Goal: Information Seeking & Learning: Learn about a topic

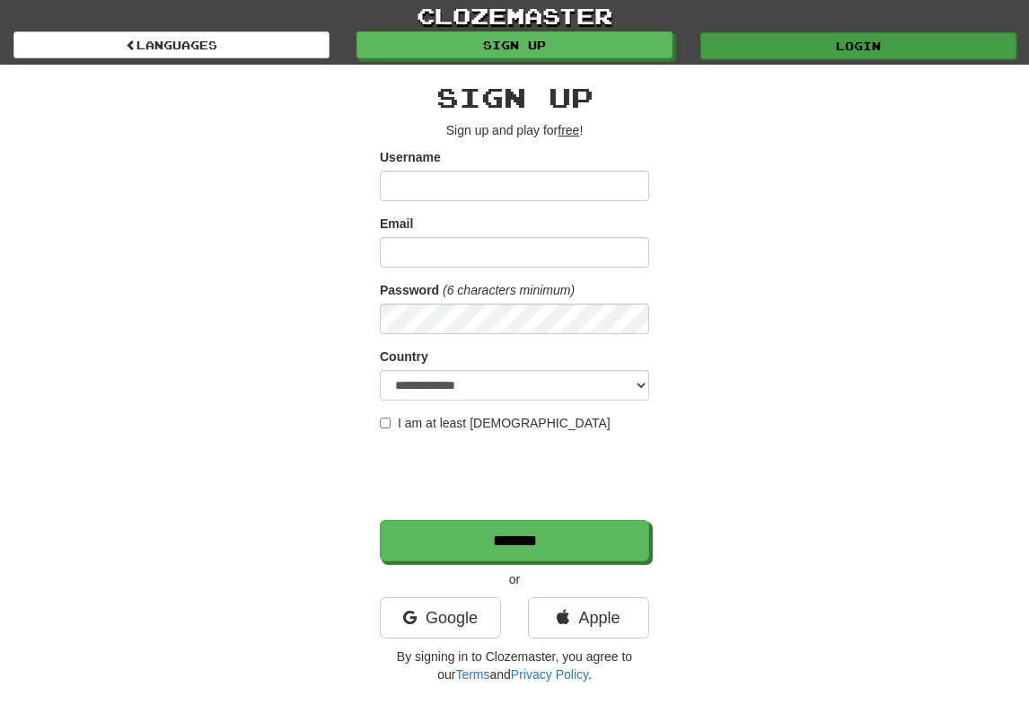
click at [805, 36] on link "Login" at bounding box center [858, 45] width 316 height 27
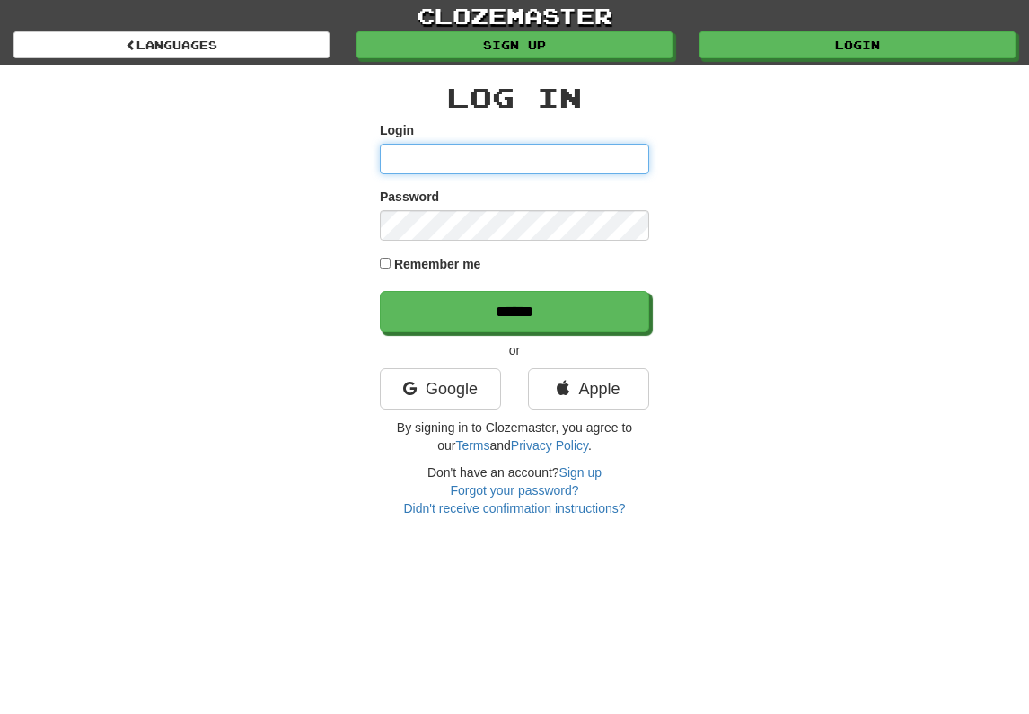
type input "**********"
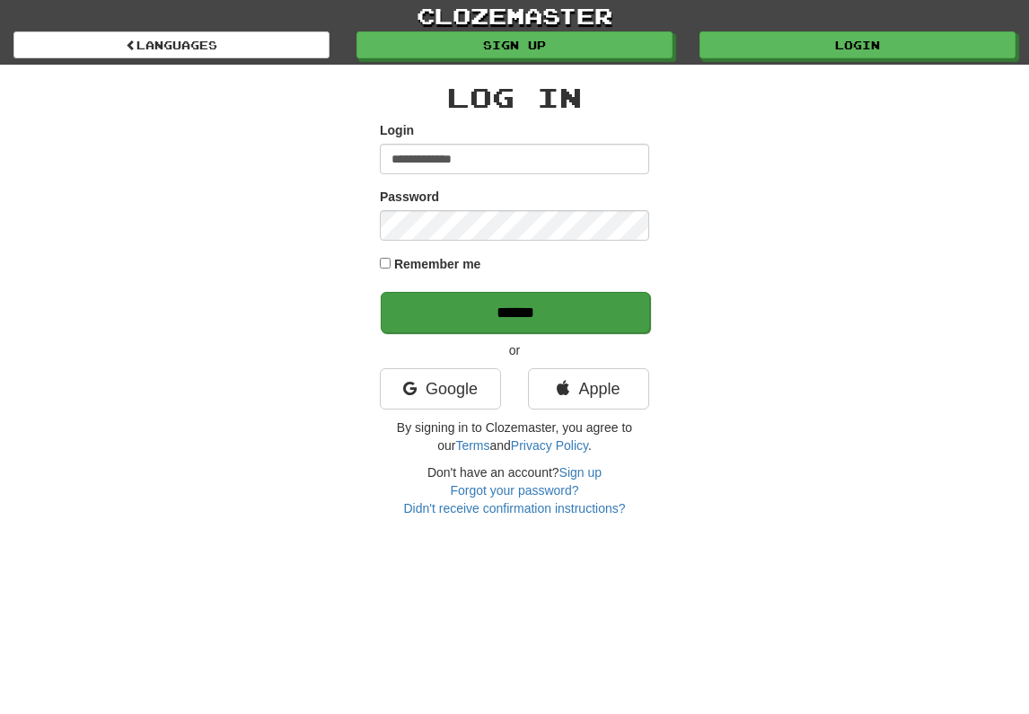
click at [488, 333] on input "******" at bounding box center [515, 312] width 269 height 41
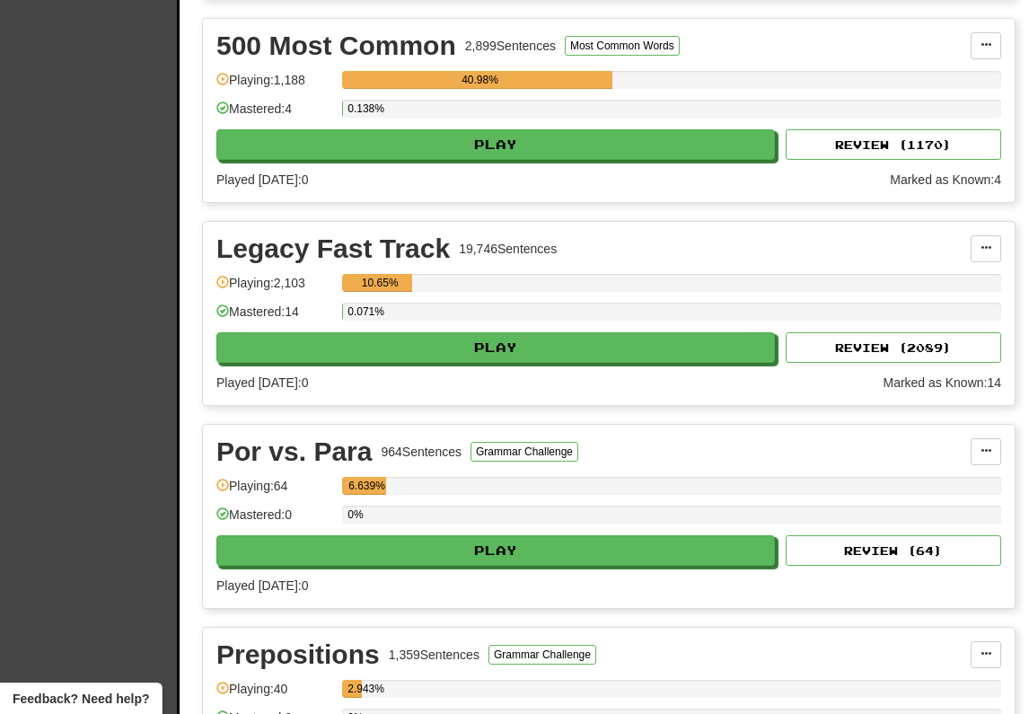
scroll to position [691, 0]
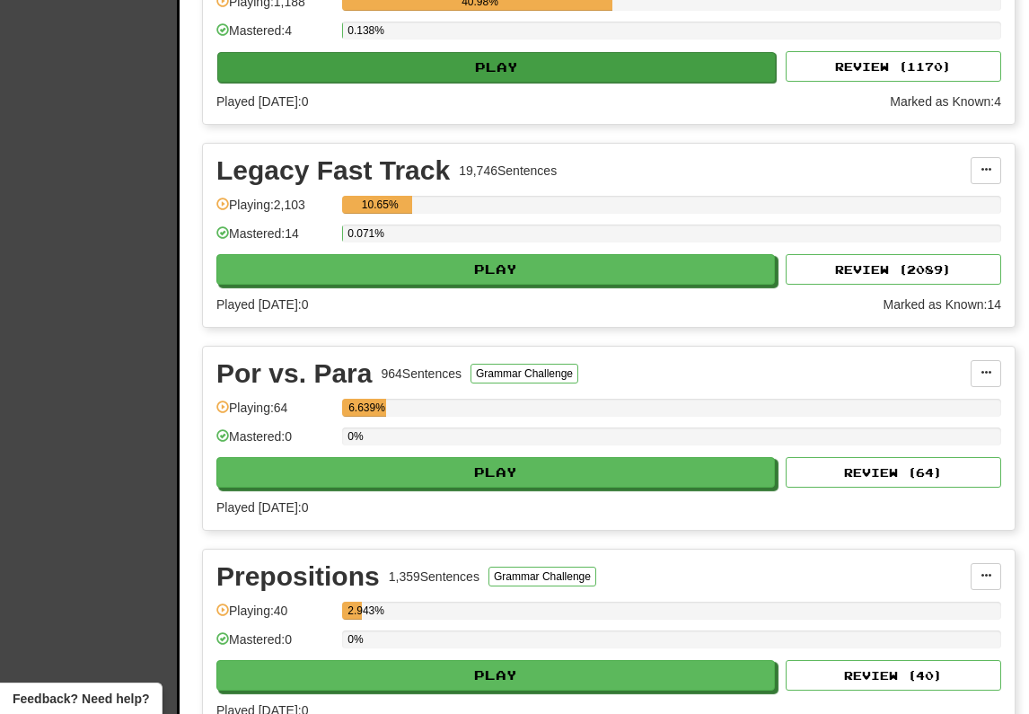
click at [493, 83] on button "Play" at bounding box center [496, 67] width 558 height 31
select select "**"
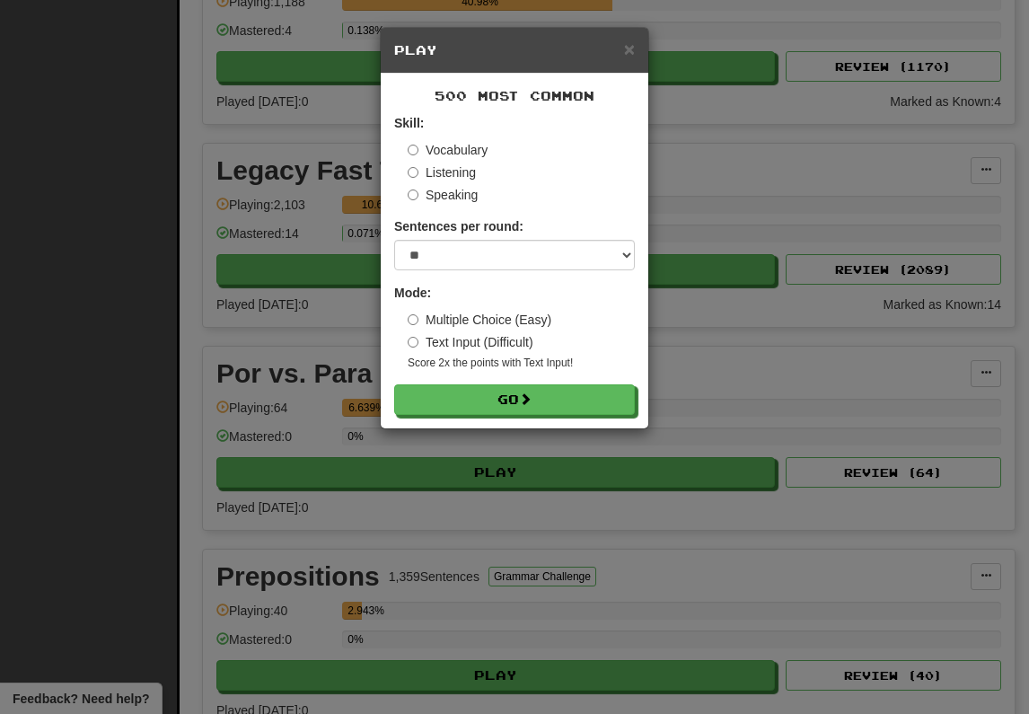
click at [466, 181] on label "Listening" at bounding box center [442, 172] width 68 height 18
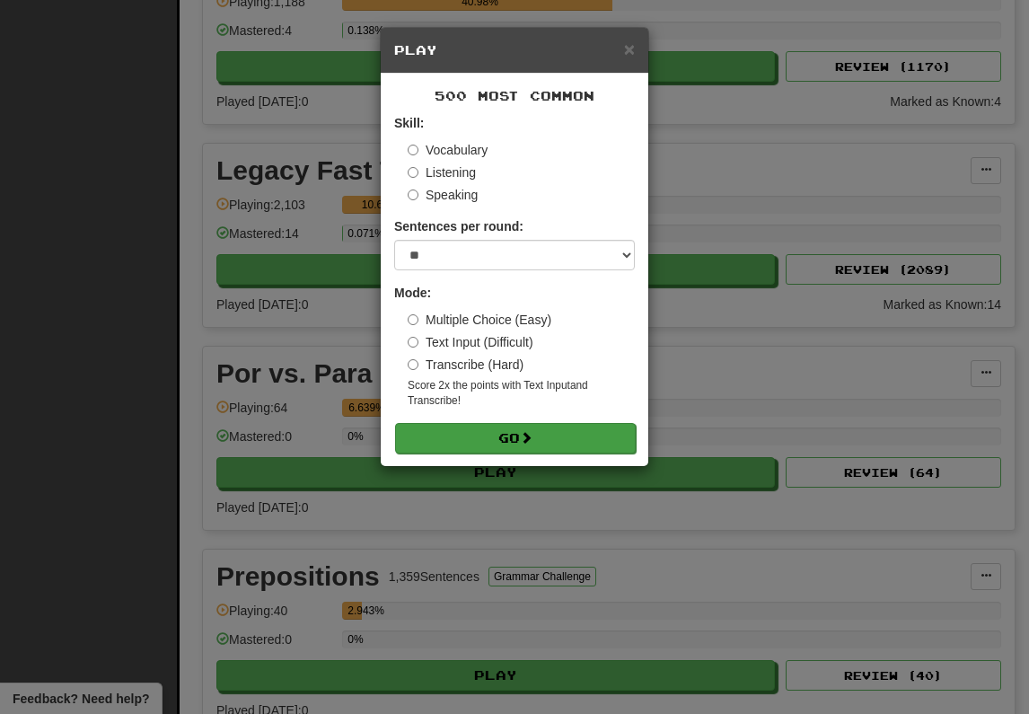
click at [493, 453] on button "Go" at bounding box center [515, 438] width 241 height 31
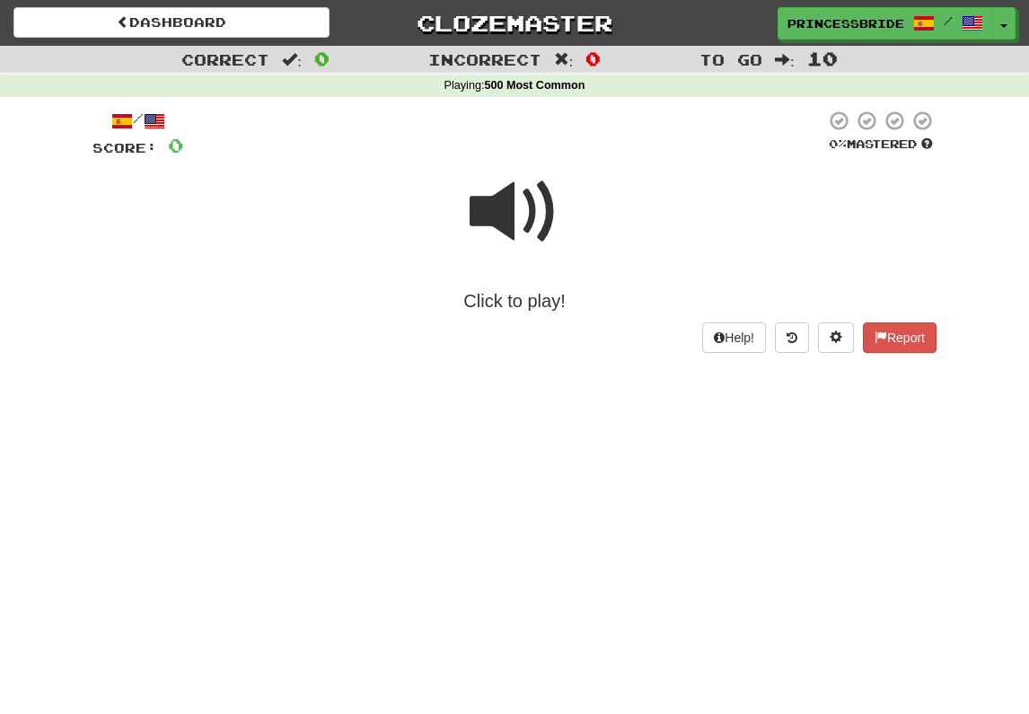
click at [489, 228] on span at bounding box center [515, 212] width 90 height 90
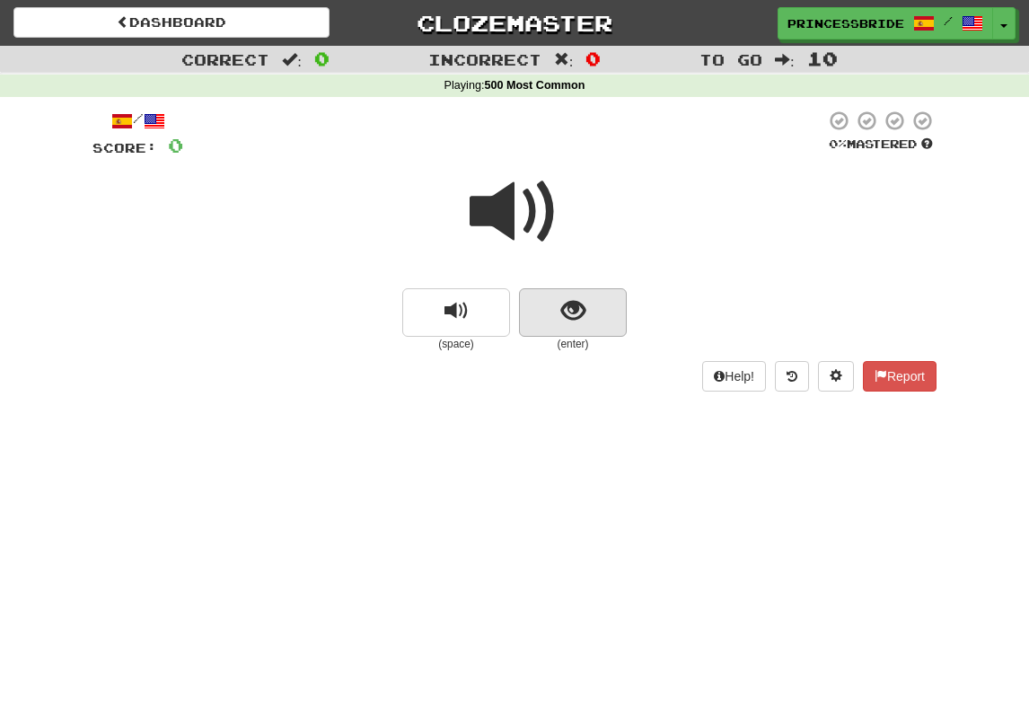
click at [568, 323] on span "show sentence" at bounding box center [573, 311] width 24 height 24
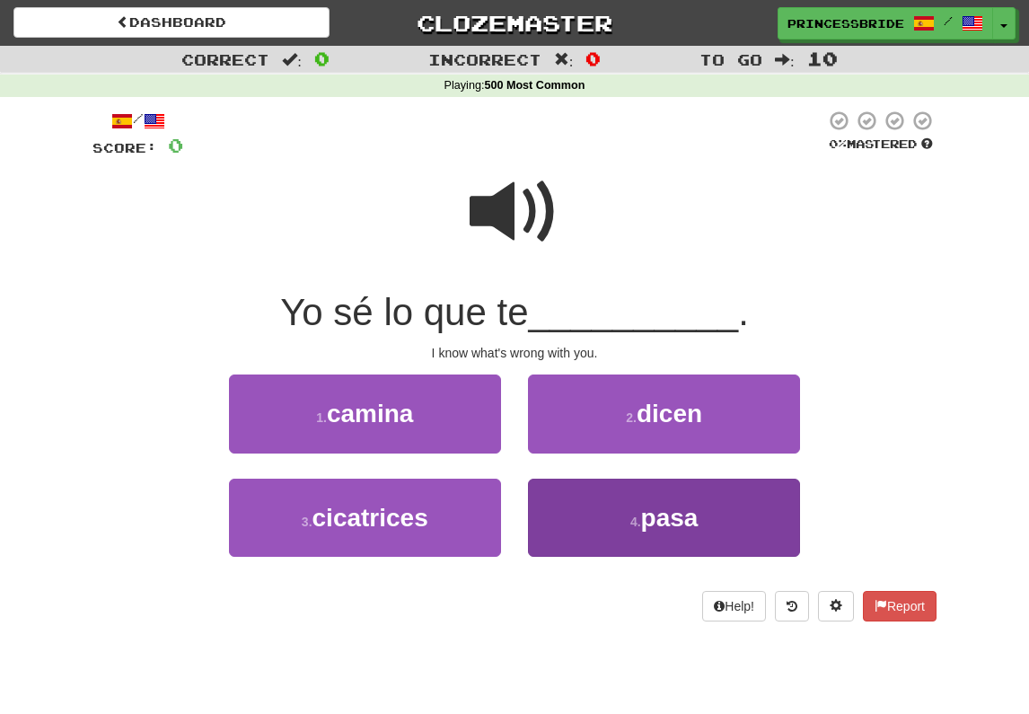
click at [582, 547] on button "4 . pasa" at bounding box center [664, 518] width 272 height 78
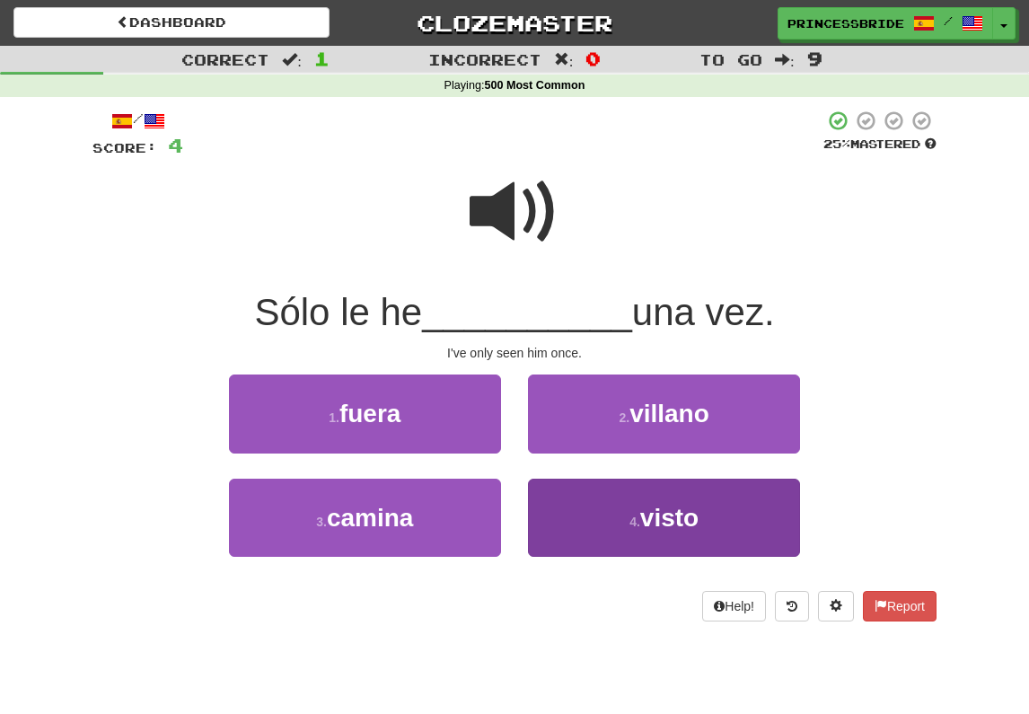
click at [567, 549] on button "4 . visto" at bounding box center [664, 518] width 272 height 78
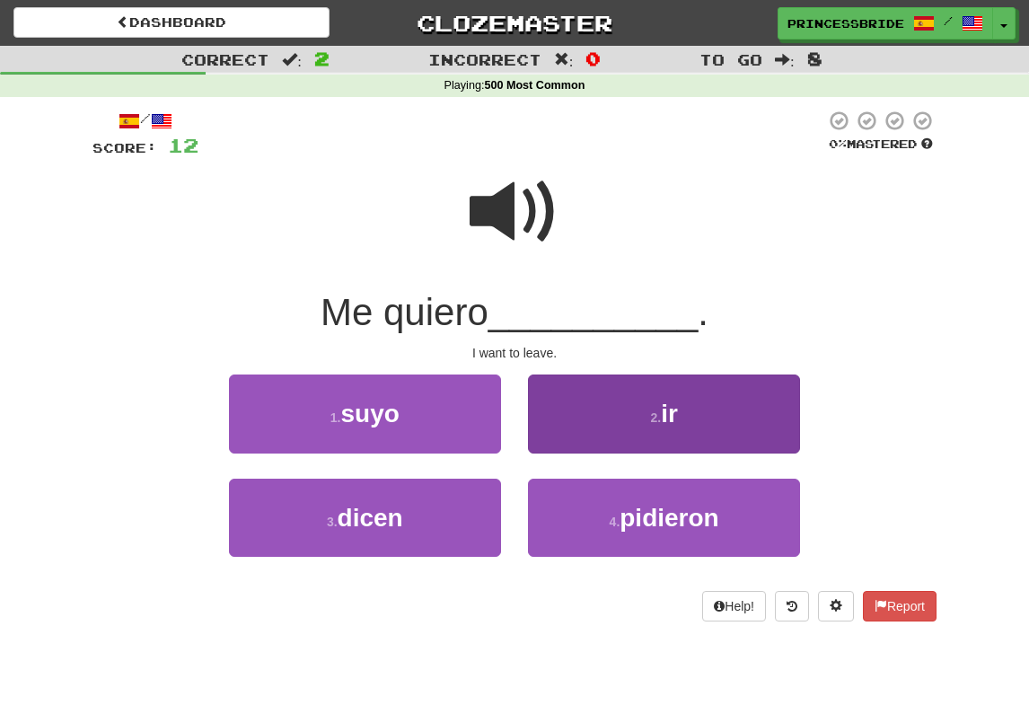
click at [571, 444] on button "2 . ir" at bounding box center [664, 413] width 272 height 78
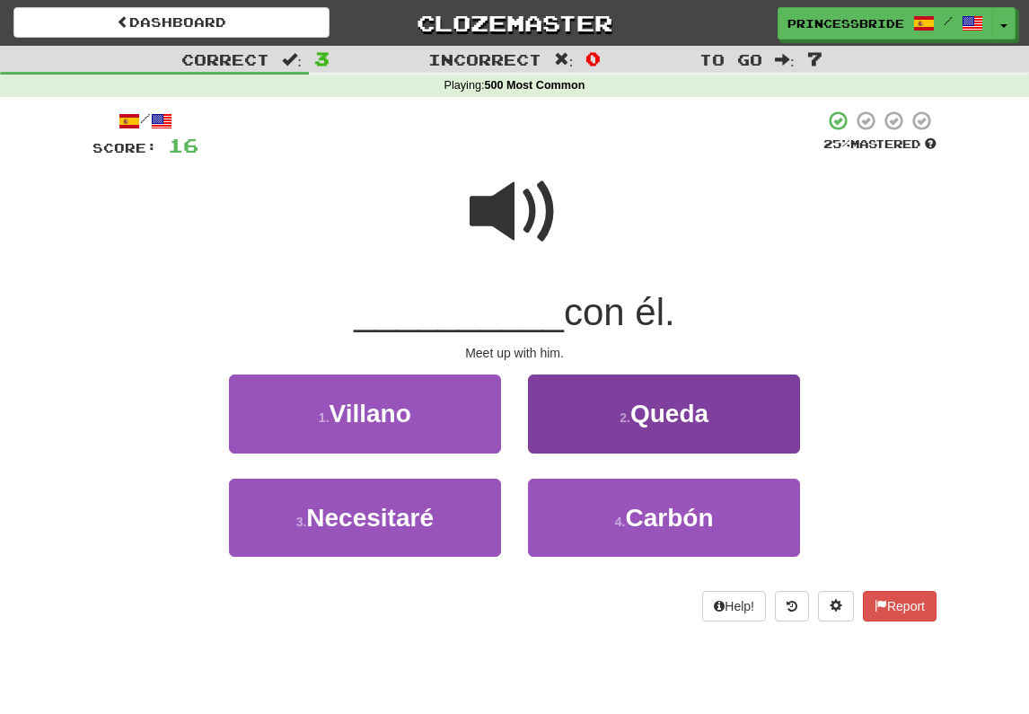
click at [563, 441] on button "2 . Queda" at bounding box center [664, 413] width 272 height 78
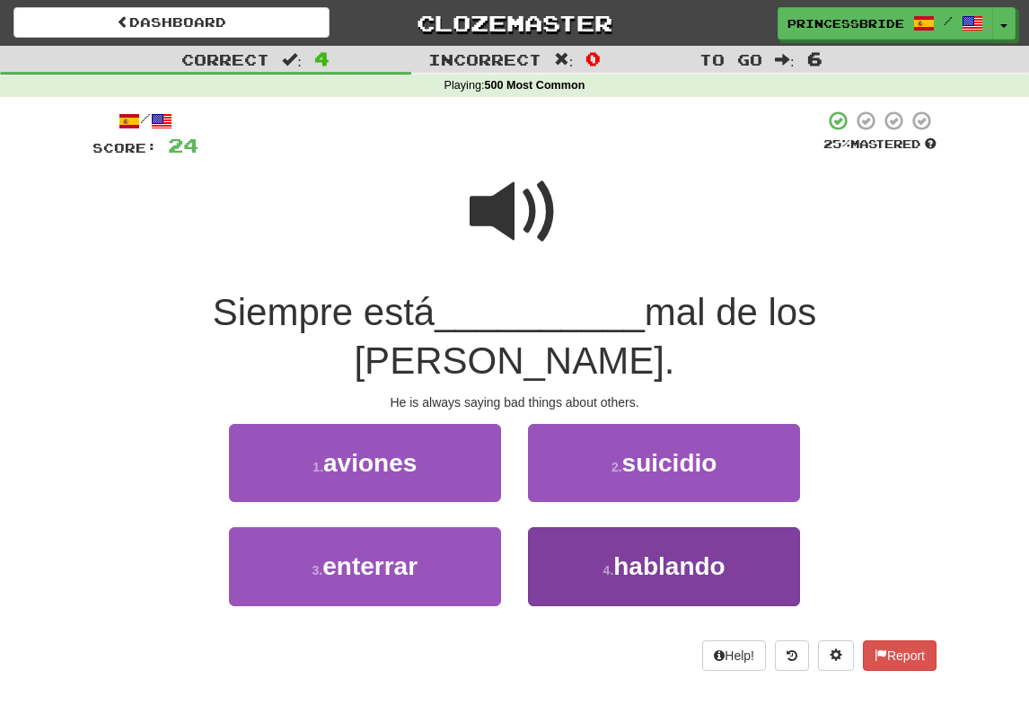
click at [581, 548] on button "4 . hablando" at bounding box center [664, 566] width 272 height 78
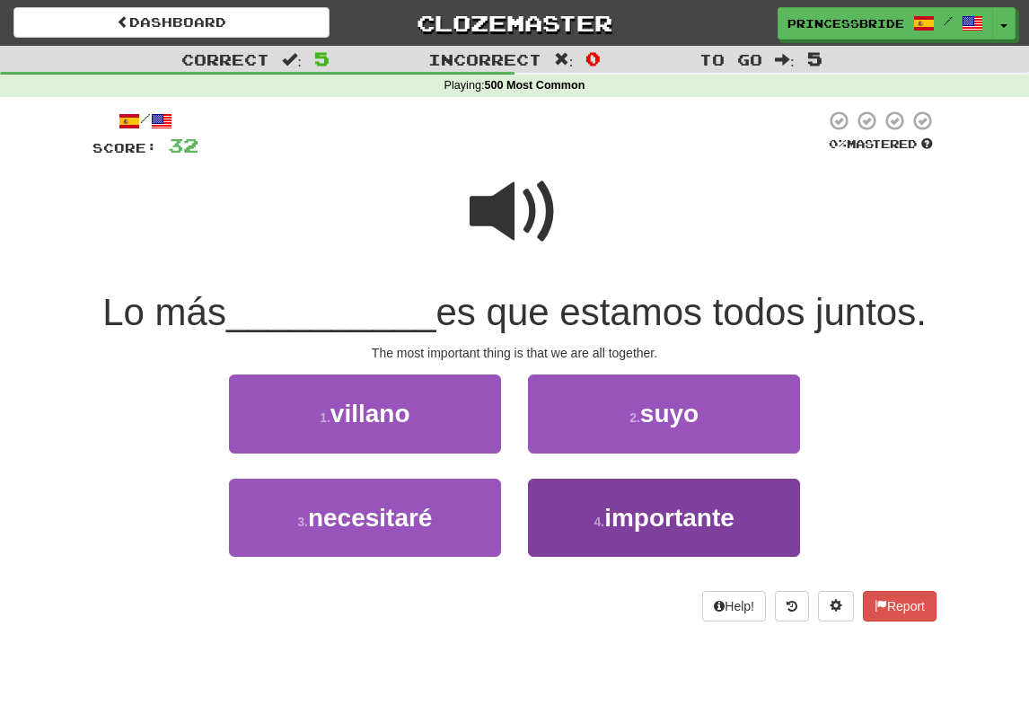
click at [566, 517] on button "4 . importante" at bounding box center [664, 518] width 272 height 78
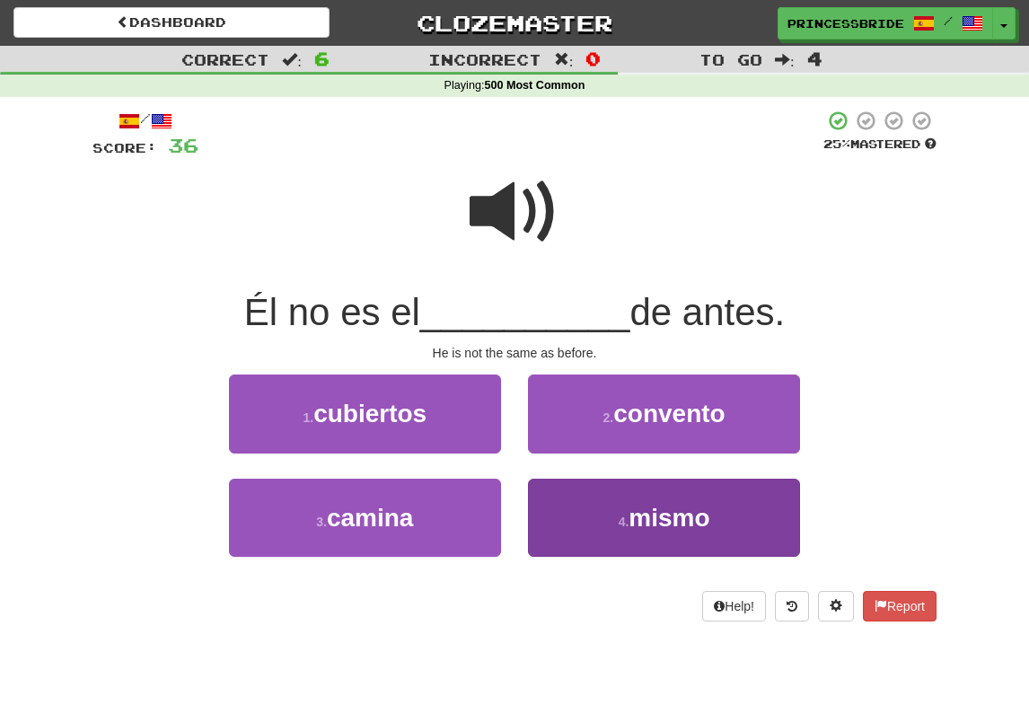
click at [561, 540] on button "4 . mismo" at bounding box center [664, 518] width 272 height 78
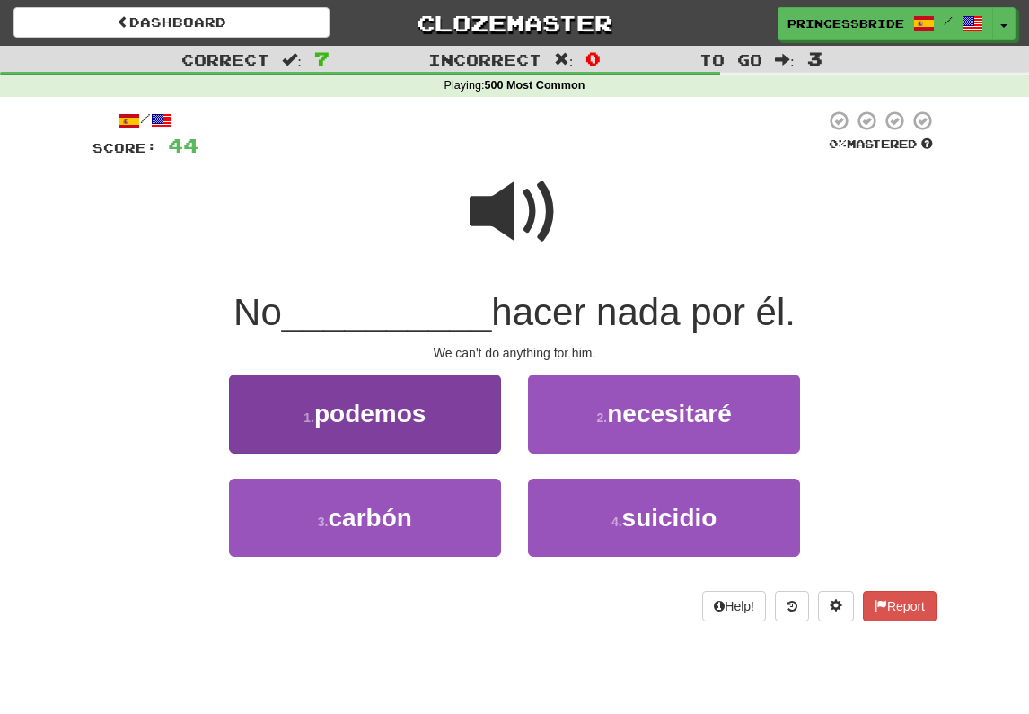
click at [458, 411] on button "1 . podemos" at bounding box center [365, 413] width 272 height 78
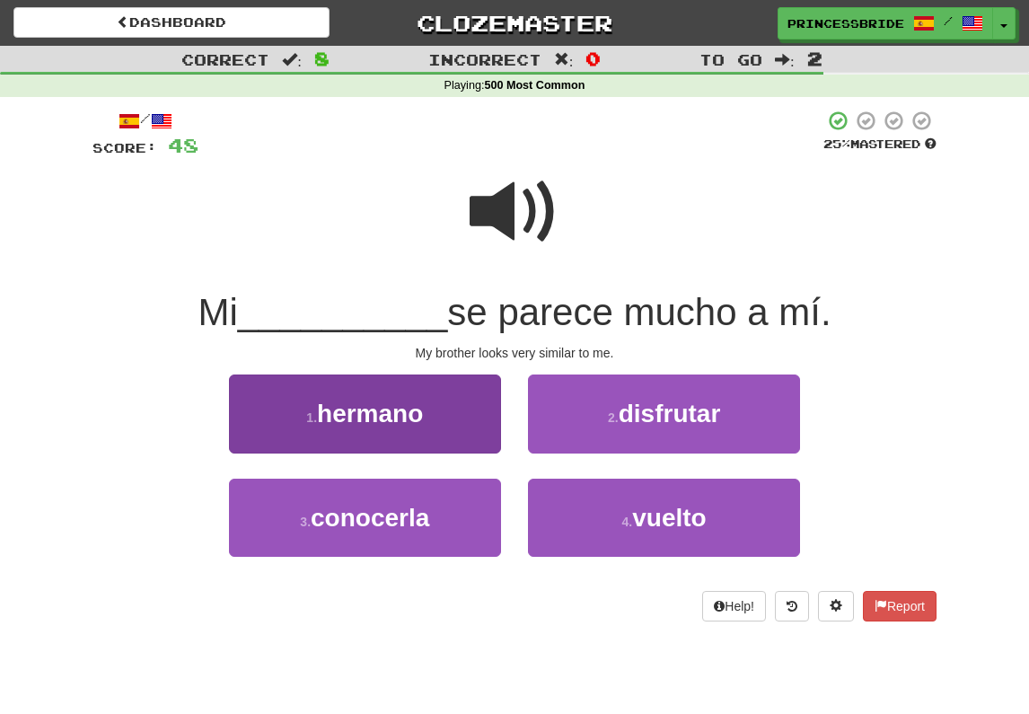
click at [259, 452] on button "1 . hermano" at bounding box center [365, 413] width 272 height 78
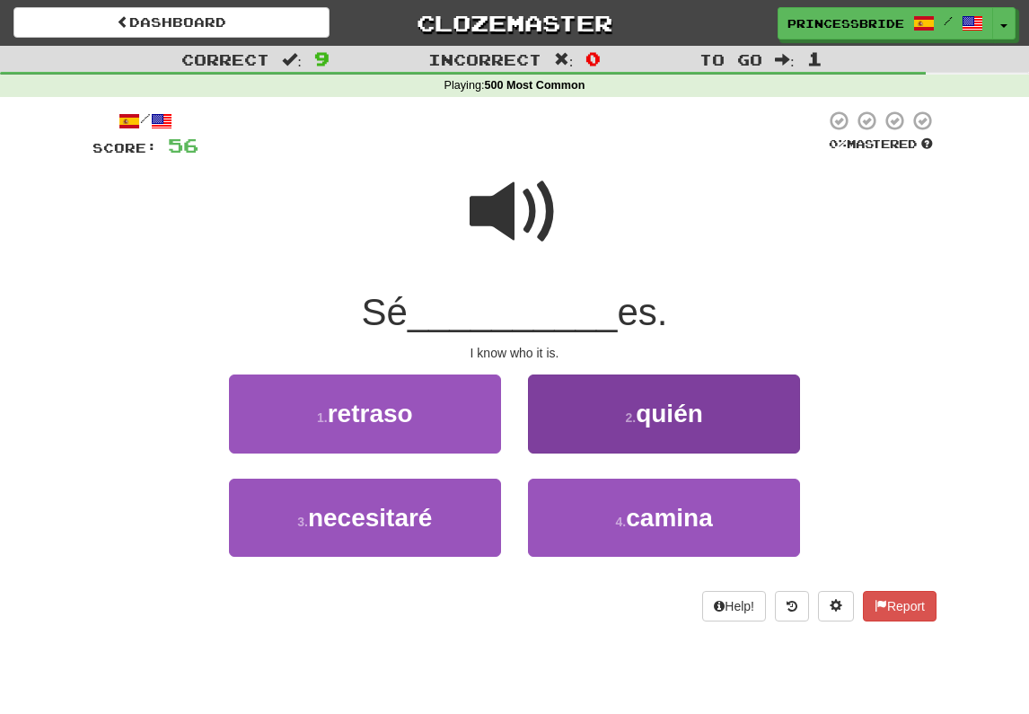
click at [568, 440] on button "2 . quién" at bounding box center [664, 413] width 272 height 78
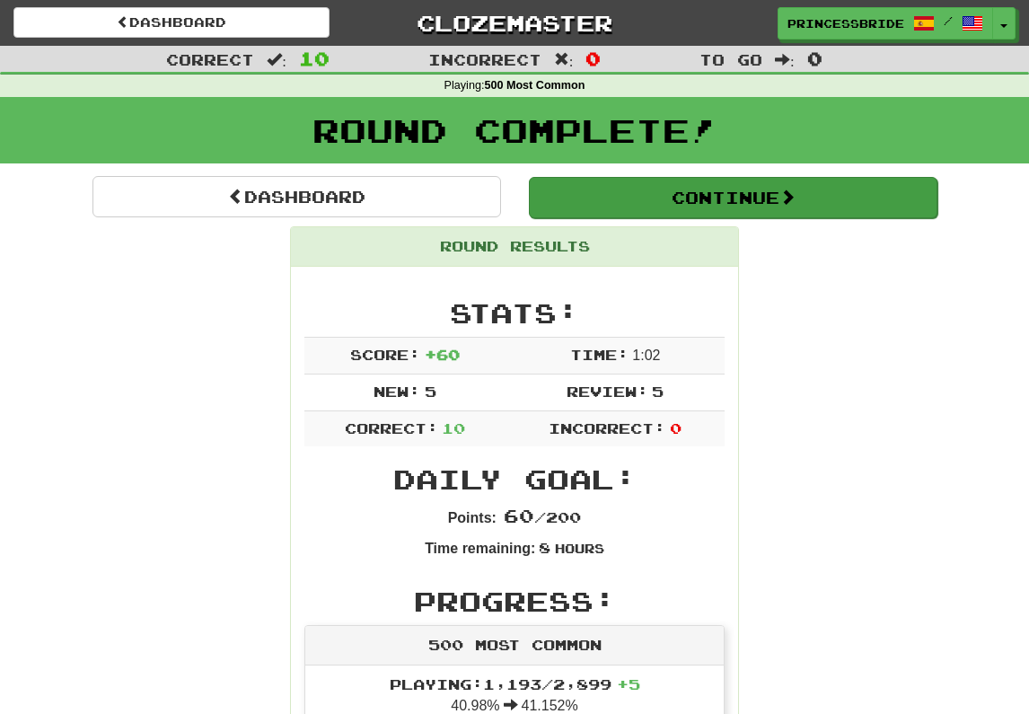
click at [711, 202] on button "Continue" at bounding box center [733, 197] width 408 height 41
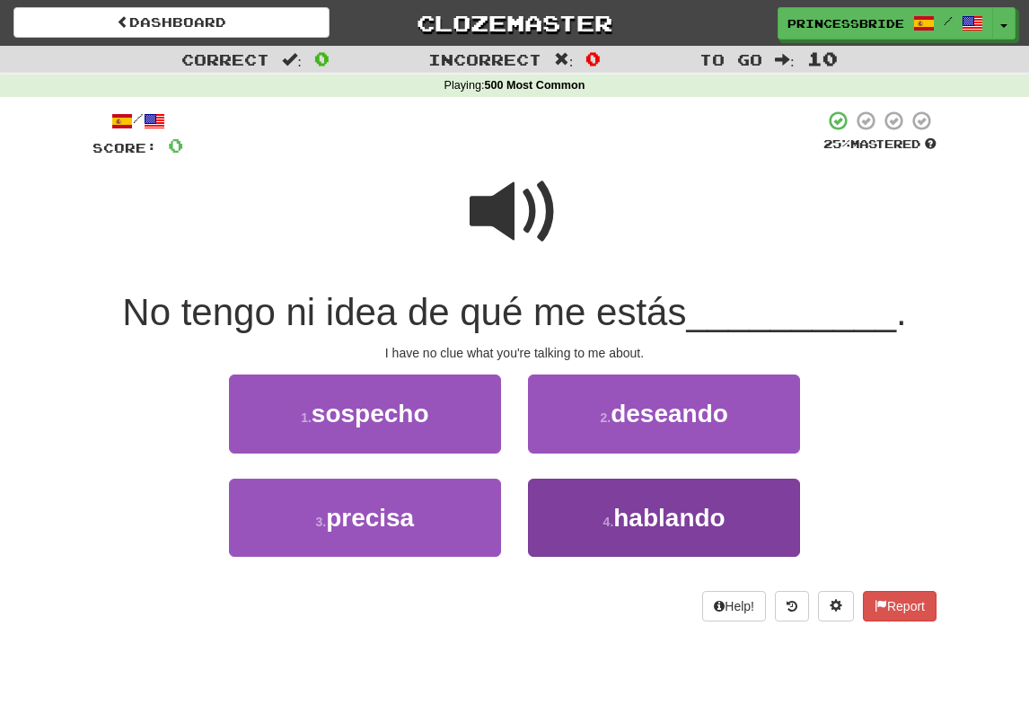
click at [569, 555] on button "4 . hablando" at bounding box center [664, 518] width 272 height 78
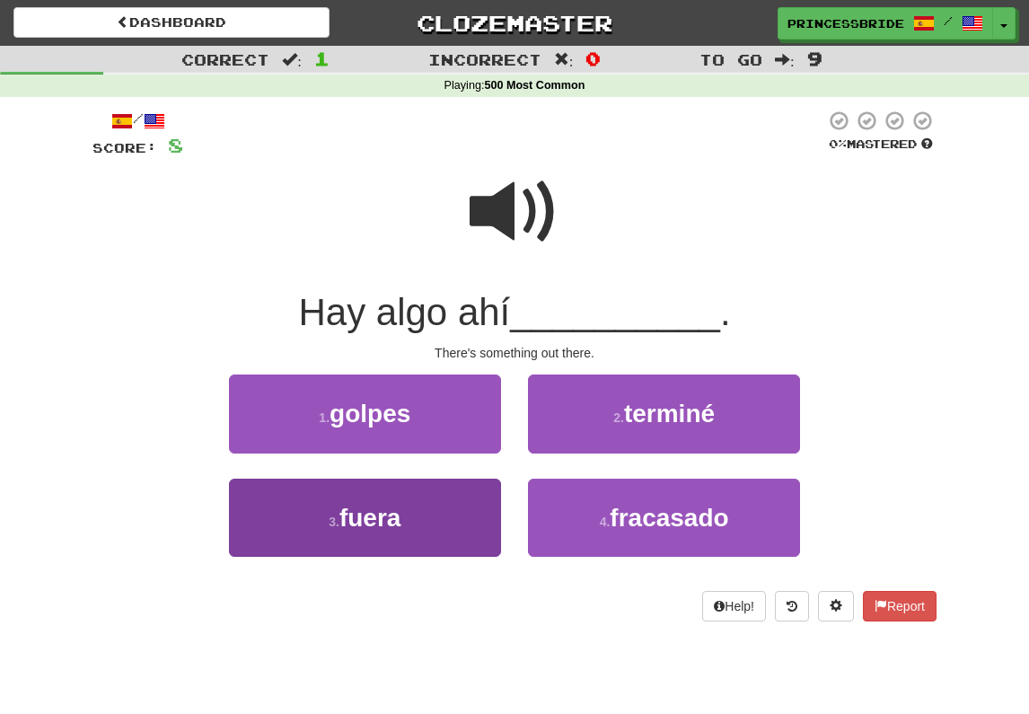
click at [283, 550] on button "3 . fuera" at bounding box center [365, 518] width 272 height 78
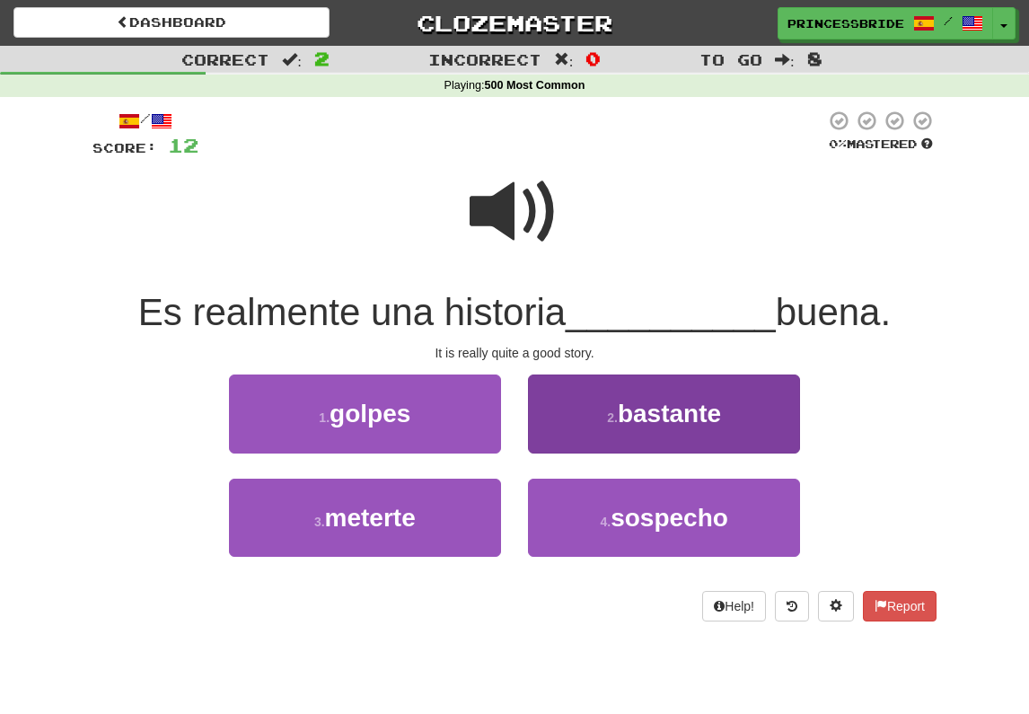
click at [562, 452] on button "2 . bastante" at bounding box center [664, 413] width 272 height 78
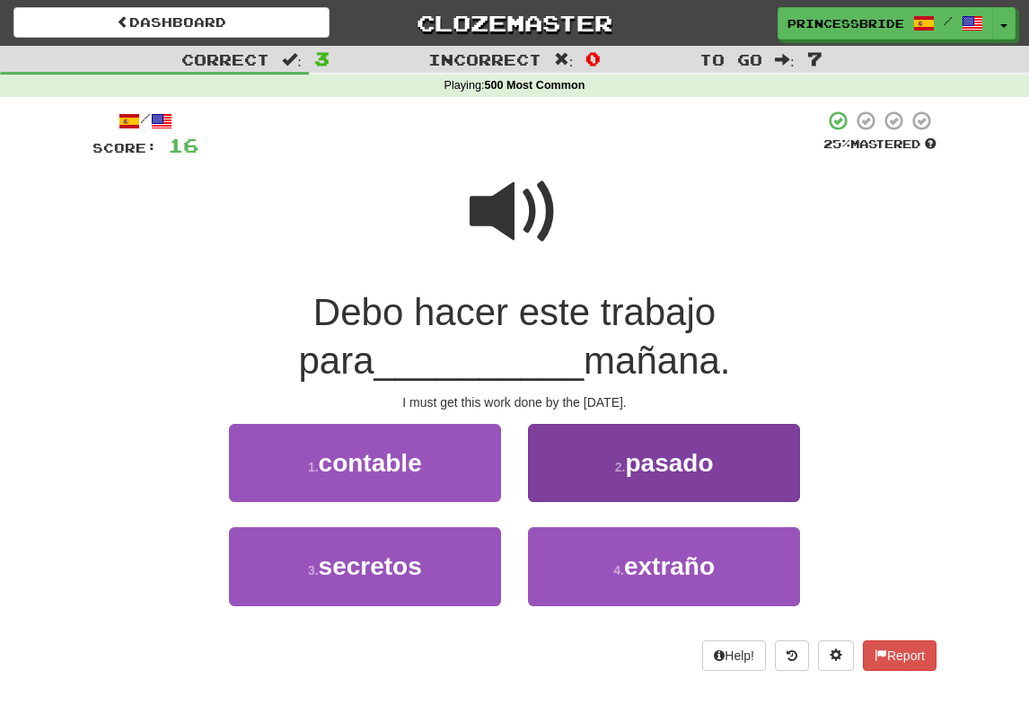
click at [567, 480] on button "2 . pasado" at bounding box center [664, 463] width 272 height 78
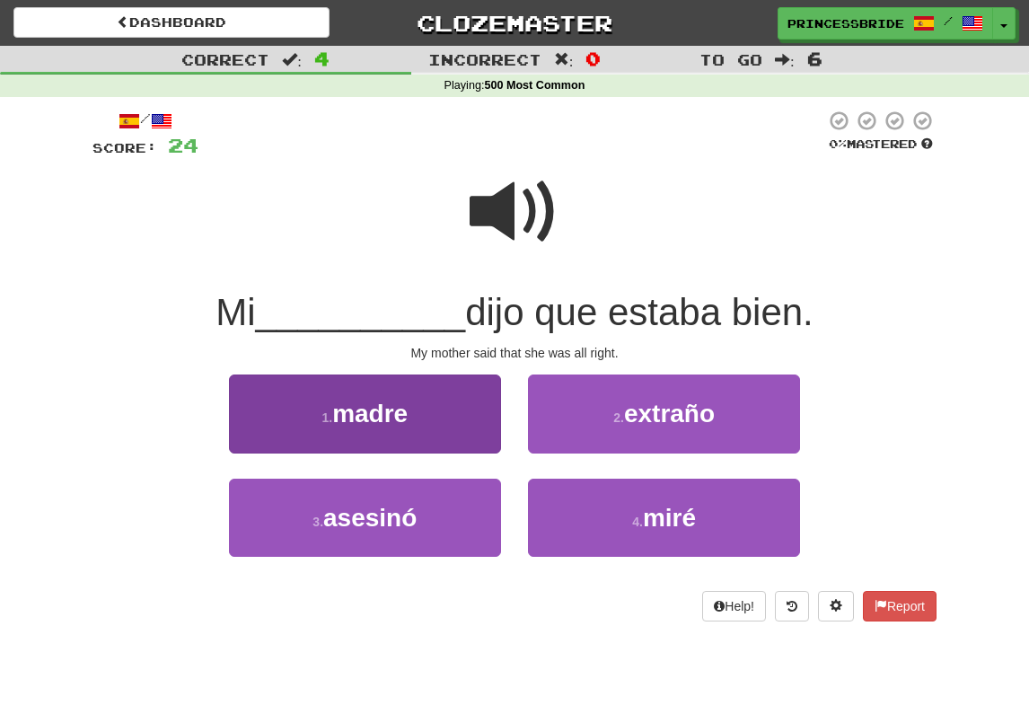
click at [459, 445] on button "1 . madre" at bounding box center [365, 413] width 272 height 78
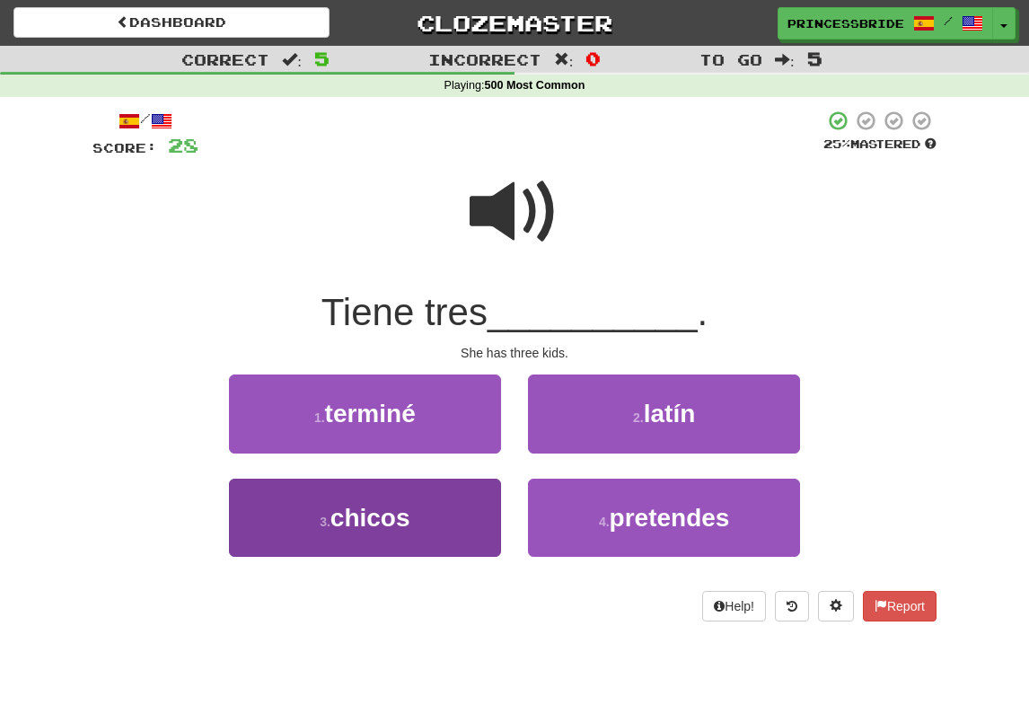
click at [272, 551] on button "3 . chicos" at bounding box center [365, 518] width 272 height 78
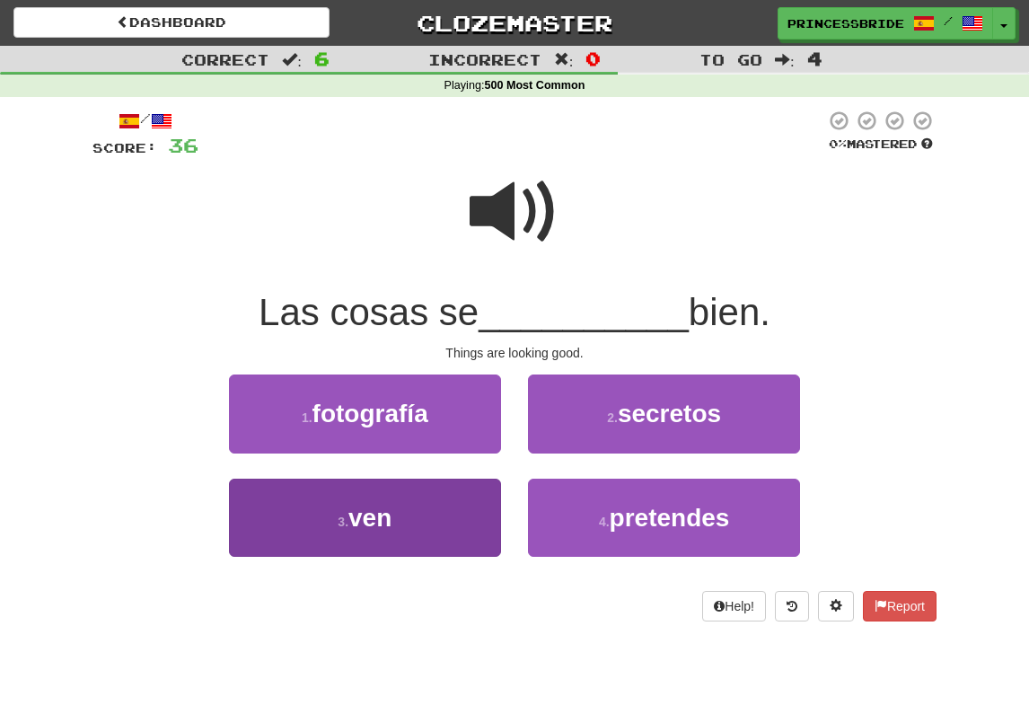
click at [267, 540] on button "3 . ven" at bounding box center [365, 518] width 272 height 78
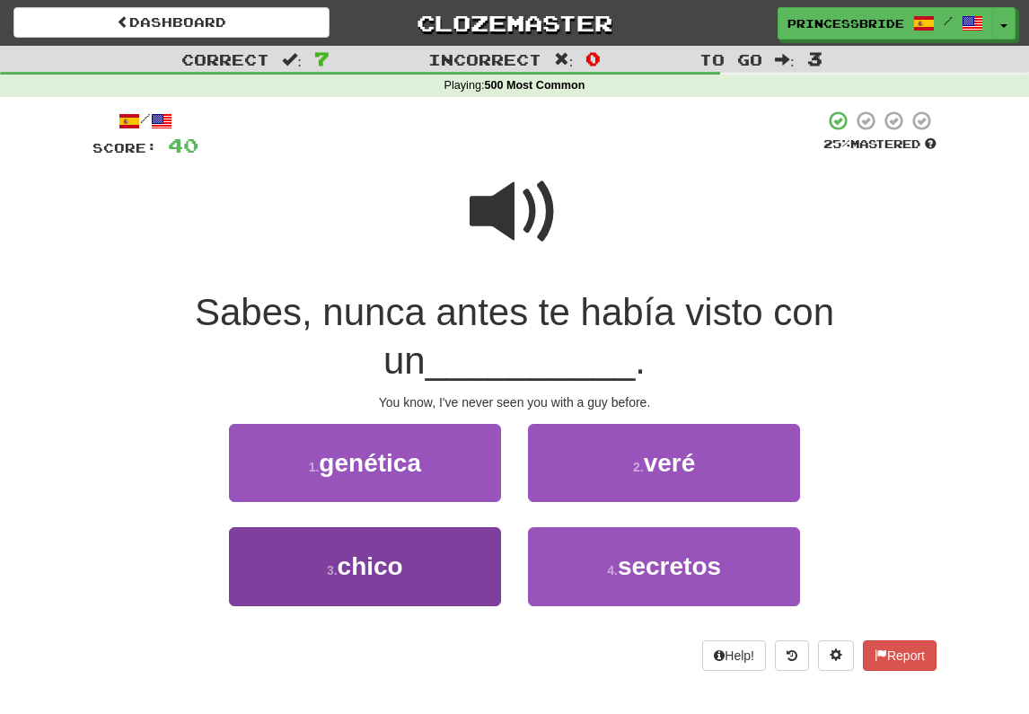
click at [288, 598] on button "3 . chico" at bounding box center [365, 566] width 272 height 78
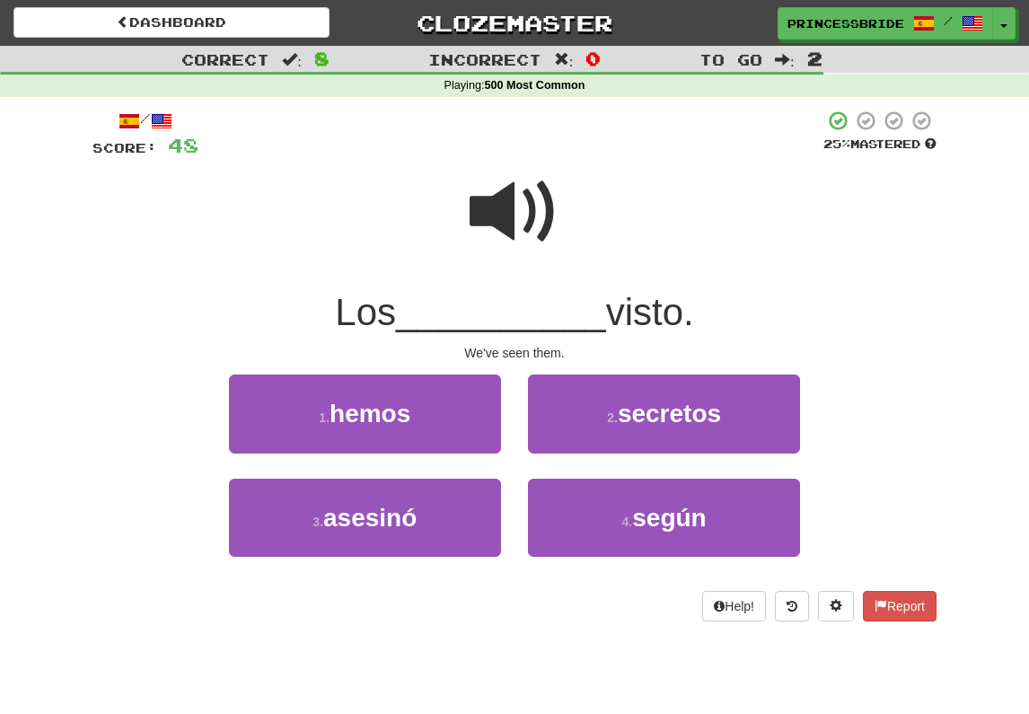
click at [502, 224] on span at bounding box center [515, 212] width 90 height 90
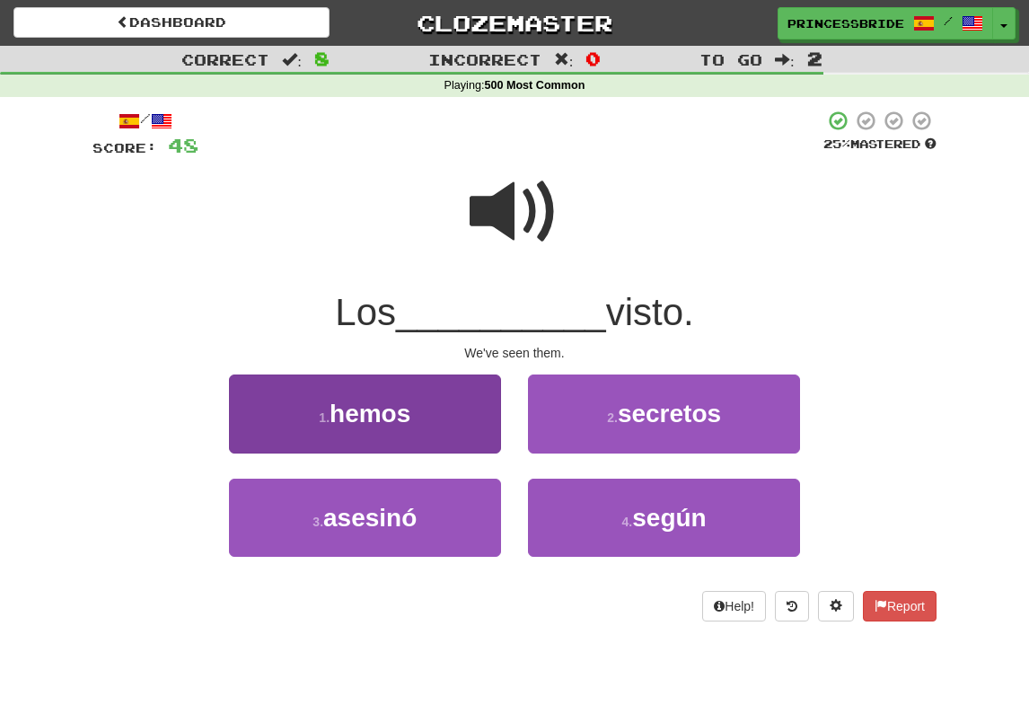
click at [269, 421] on button "1 . hemos" at bounding box center [365, 413] width 272 height 78
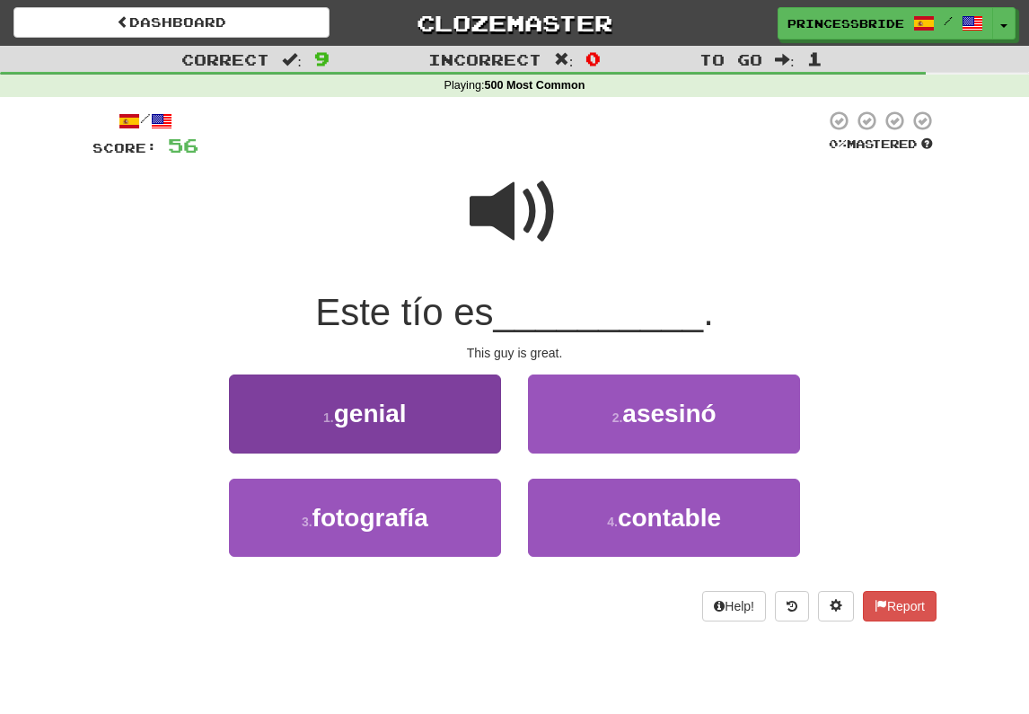
click at [289, 440] on button "1 . genial" at bounding box center [365, 413] width 272 height 78
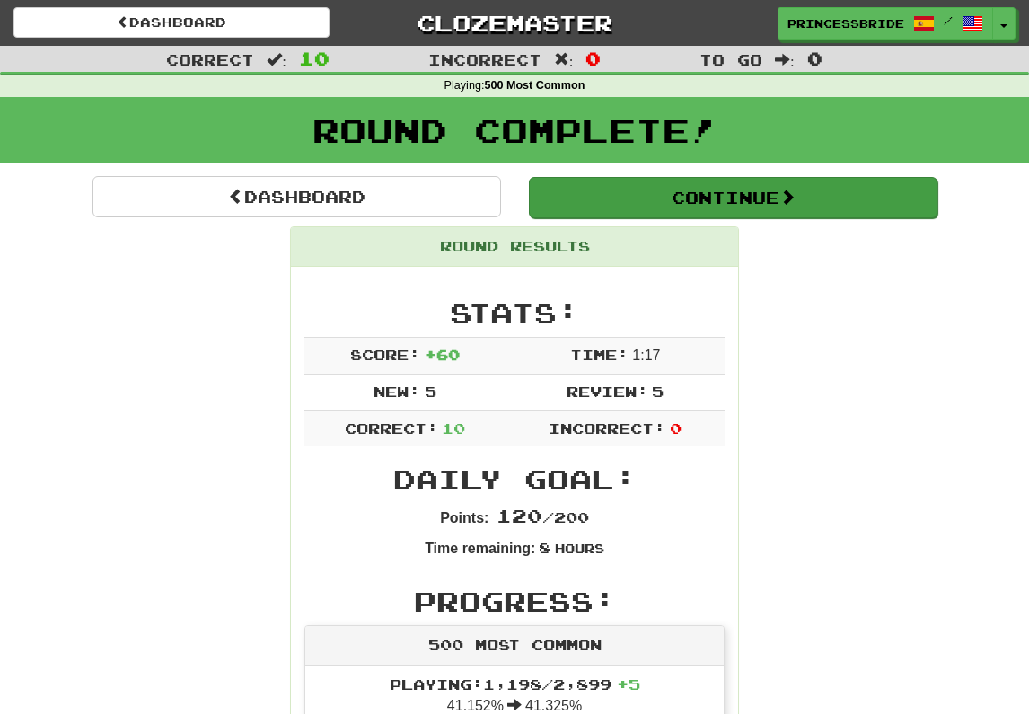
click at [616, 210] on button "Continue" at bounding box center [733, 197] width 408 height 41
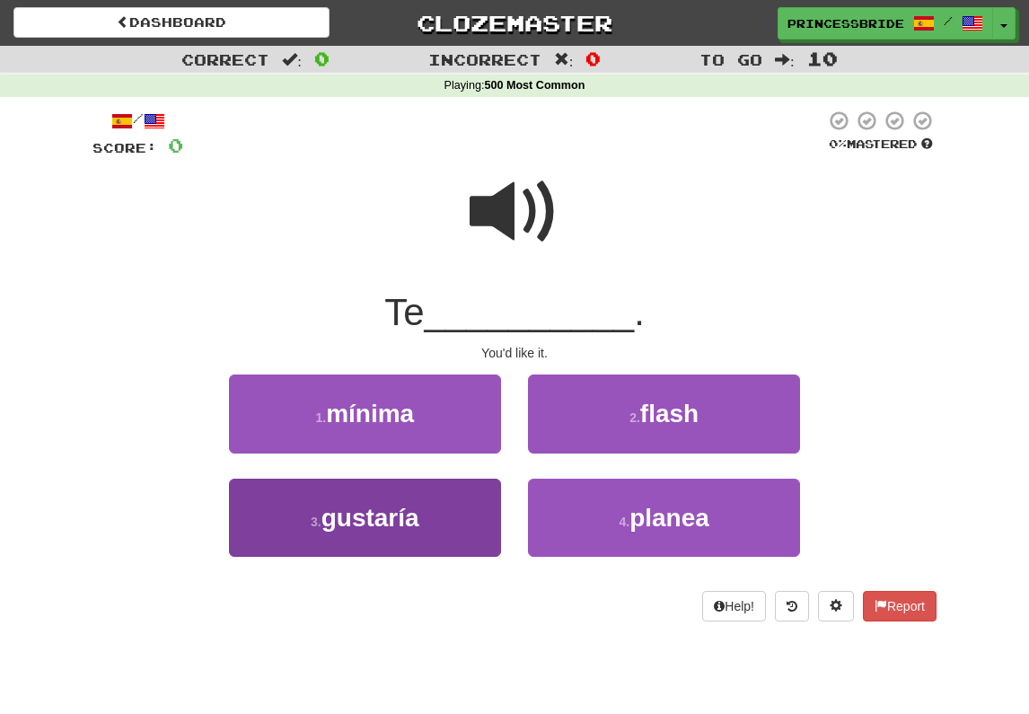
click at [291, 557] on button "3 . gustaría" at bounding box center [365, 518] width 272 height 78
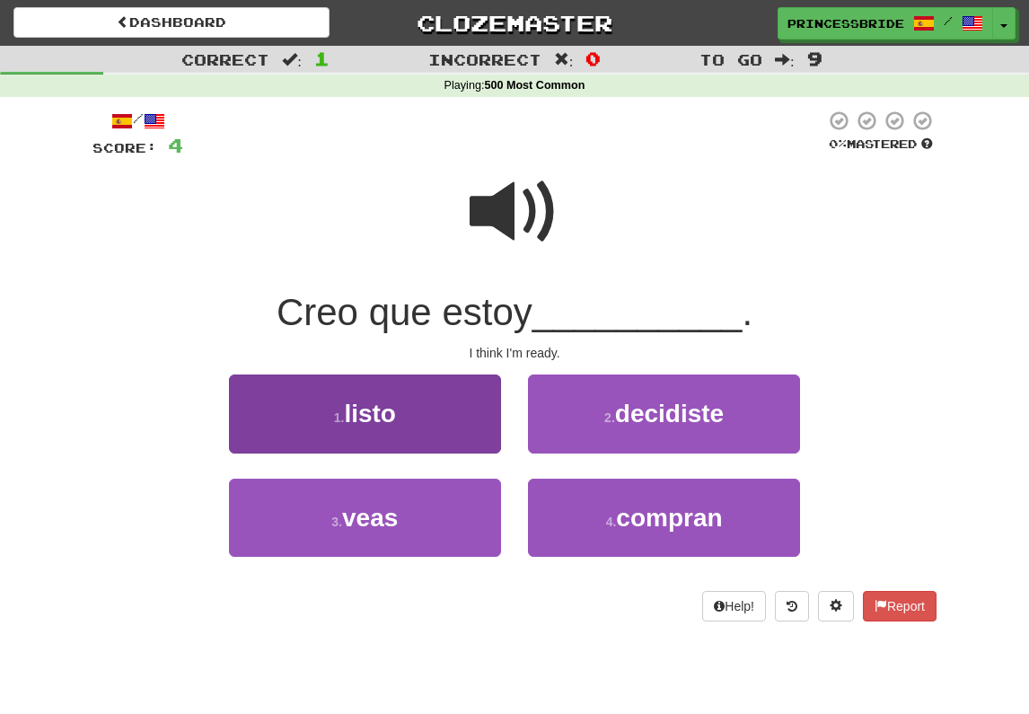
click at [250, 435] on button "1 . listo" at bounding box center [365, 413] width 272 height 78
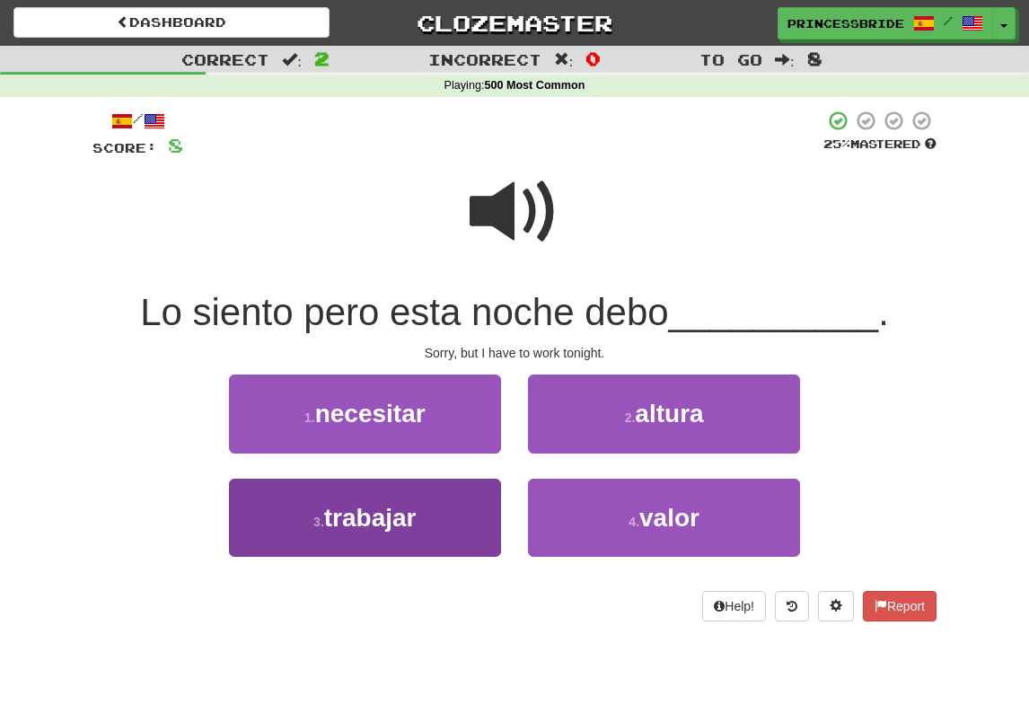
click at [265, 551] on button "3 . trabajar" at bounding box center [365, 518] width 272 height 78
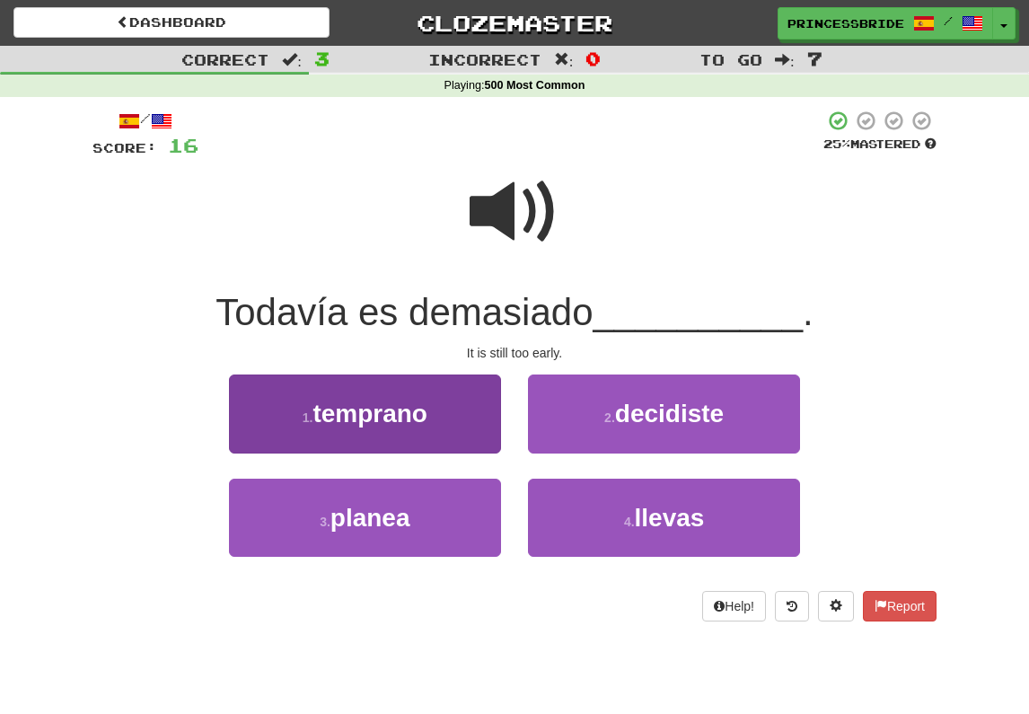
click at [270, 444] on button "1 . temprano" at bounding box center [365, 413] width 272 height 78
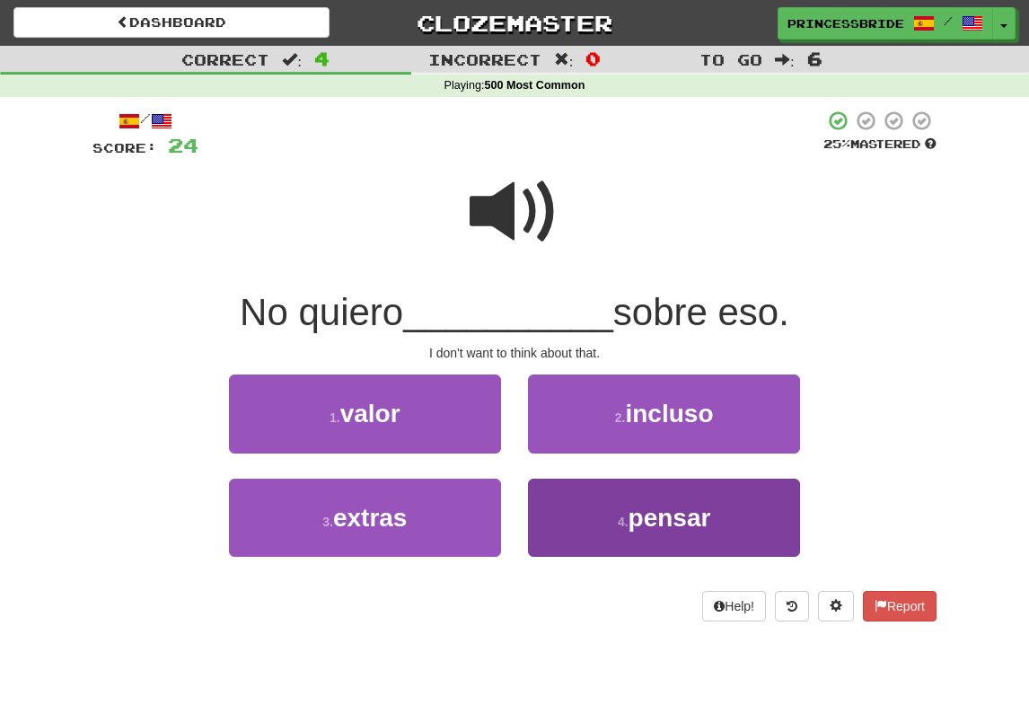
click at [557, 551] on button "4 . pensar" at bounding box center [664, 518] width 272 height 78
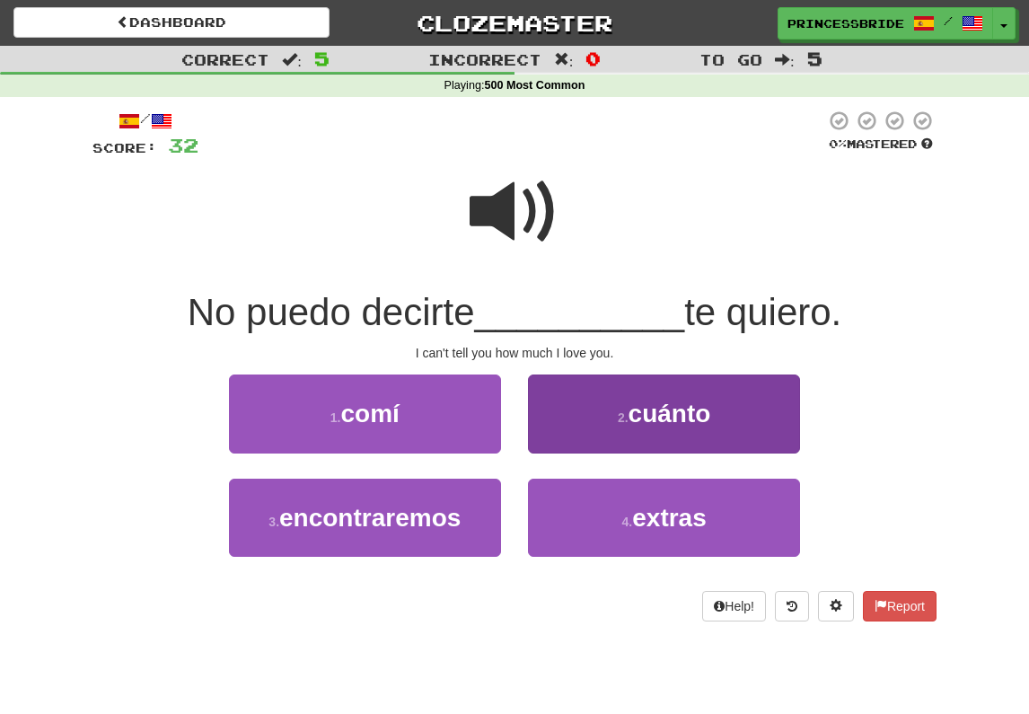
click at [557, 449] on button "2 . cuánto" at bounding box center [664, 413] width 272 height 78
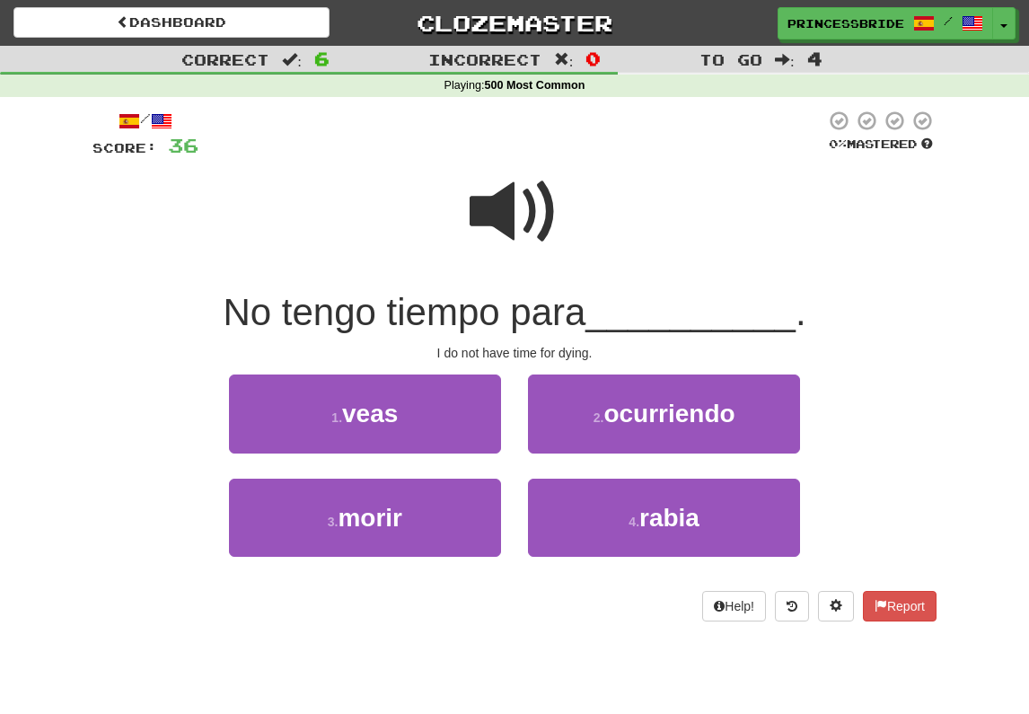
click at [449, 524] on button "3 . morir" at bounding box center [365, 518] width 272 height 78
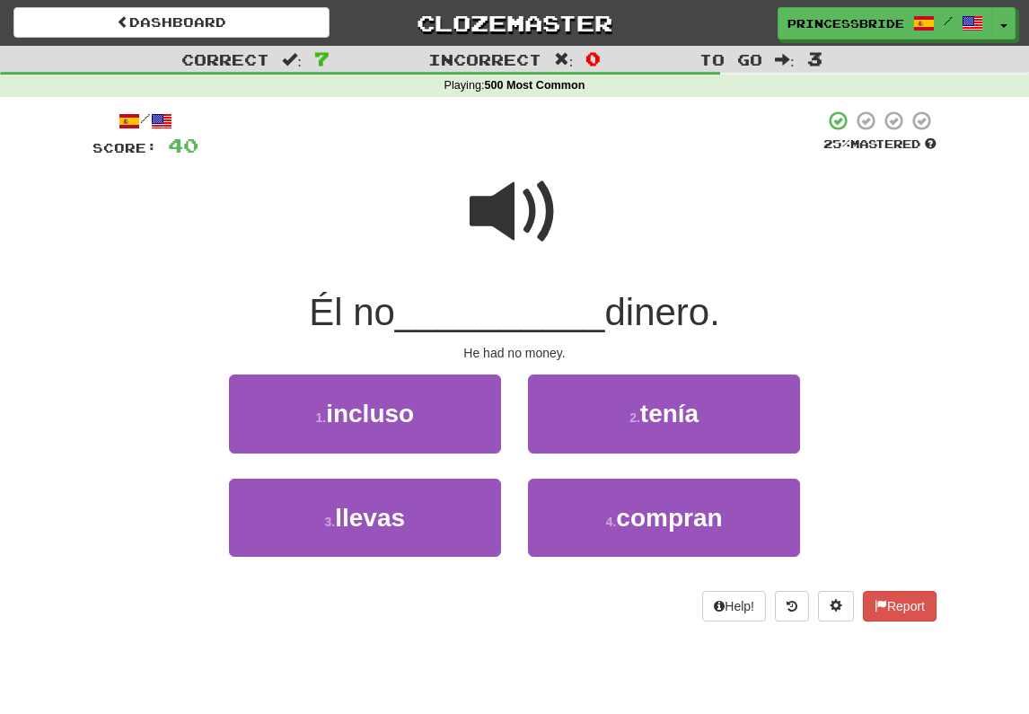
click at [494, 229] on span at bounding box center [515, 212] width 90 height 90
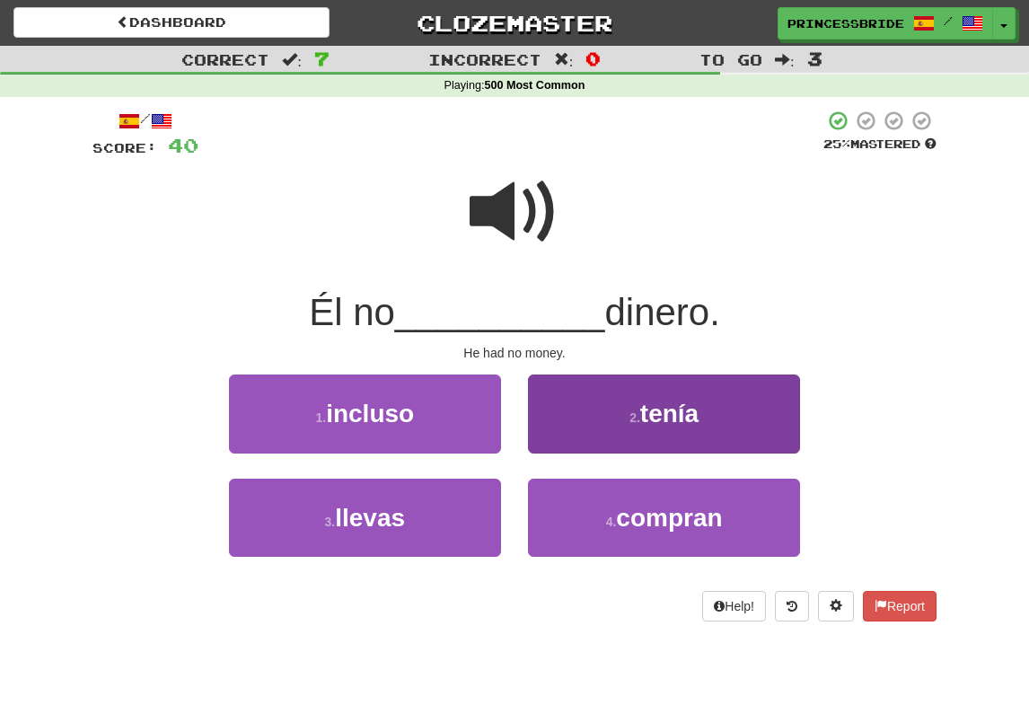
click at [585, 435] on button "2 . tenía" at bounding box center [664, 413] width 272 height 78
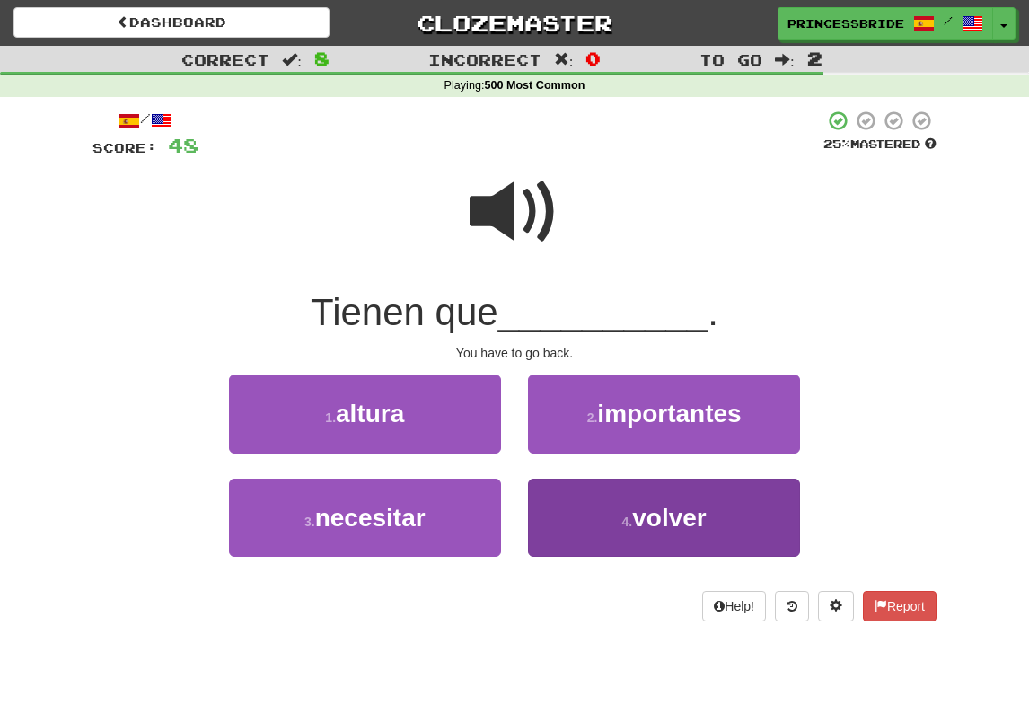
click at [560, 554] on button "4 . volver" at bounding box center [664, 518] width 272 height 78
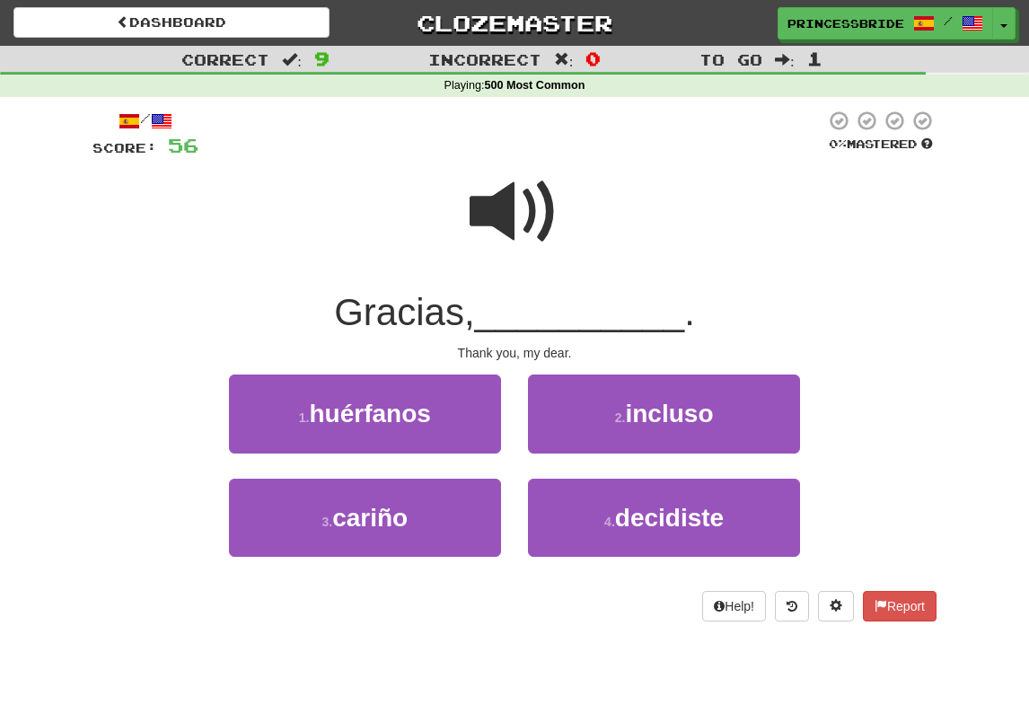
click at [286, 582] on div "3 . cariño" at bounding box center [364, 530] width 299 height 103
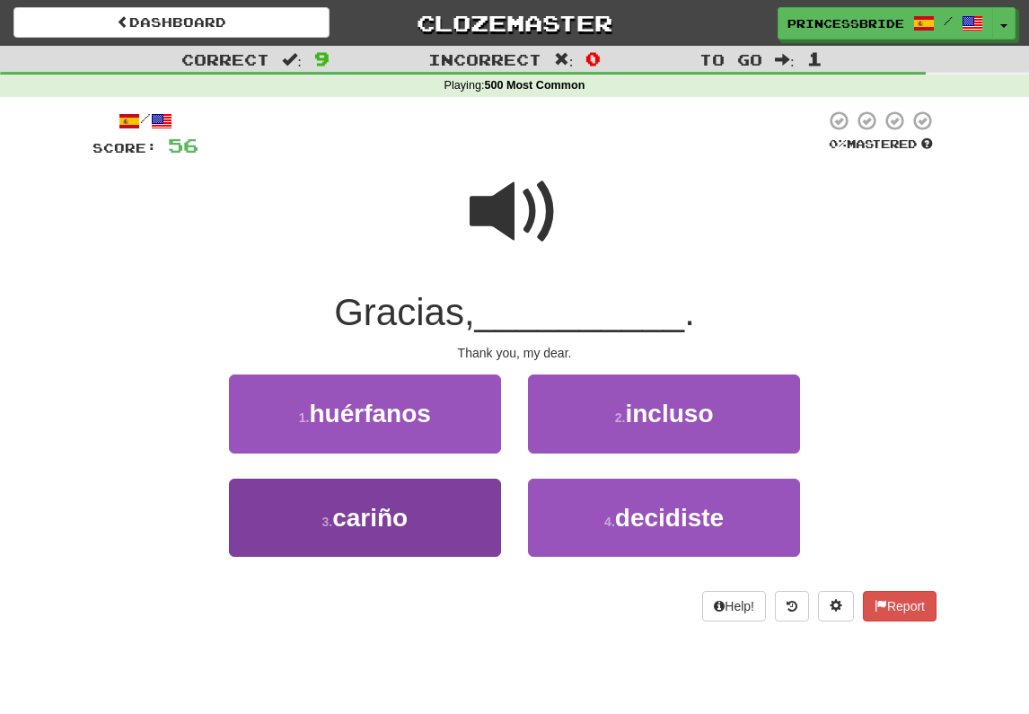
click at [285, 527] on button "3 . cariño" at bounding box center [365, 518] width 272 height 78
